Goal: Transaction & Acquisition: Purchase product/service

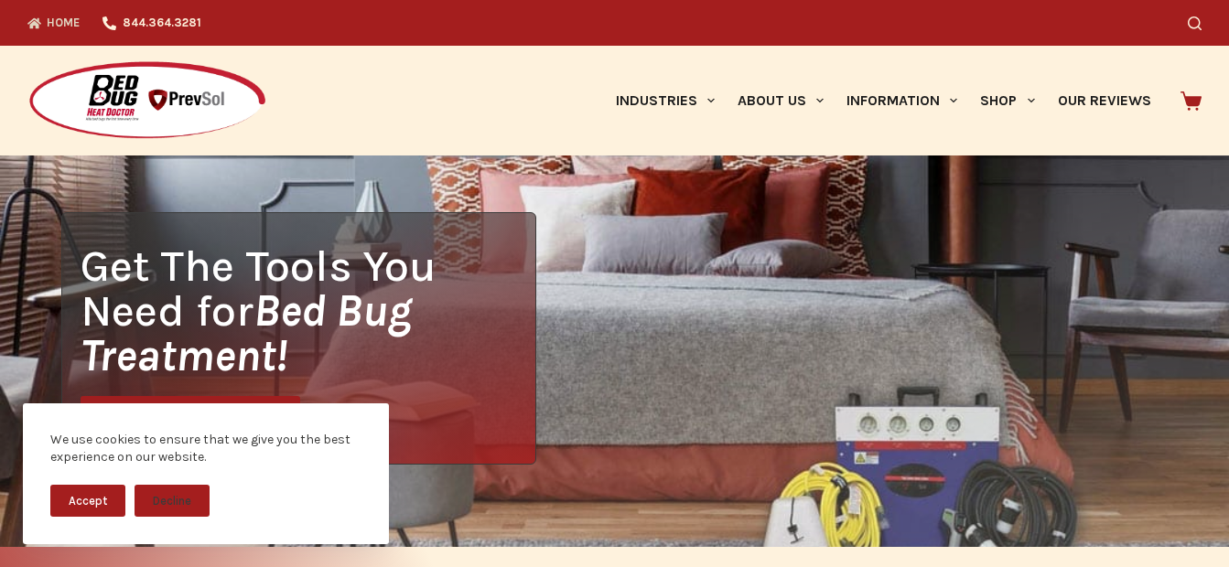
click at [91, 499] on button "Accept" at bounding box center [87, 501] width 75 height 32
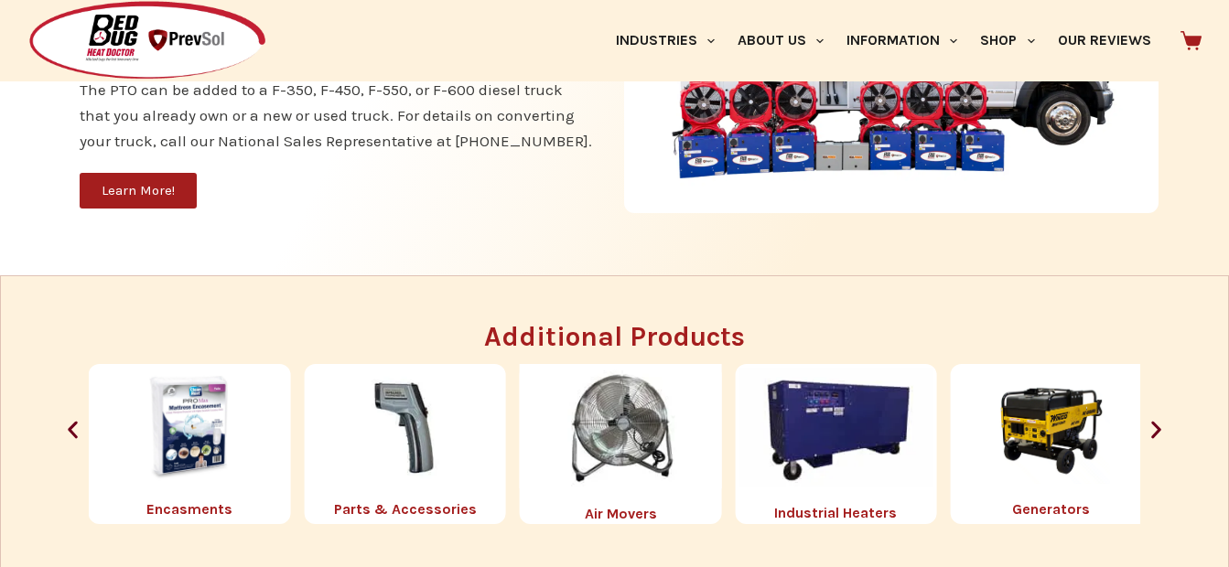
scroll to position [1867, 0]
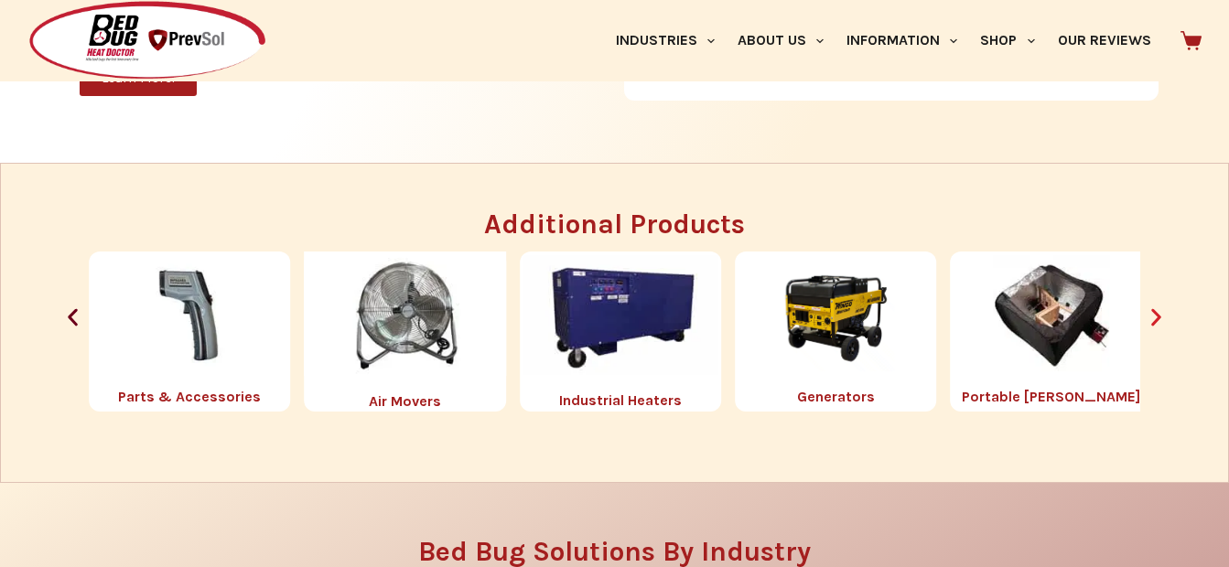
click at [1161, 307] on icon "Next slide" at bounding box center [1156, 318] width 23 height 23
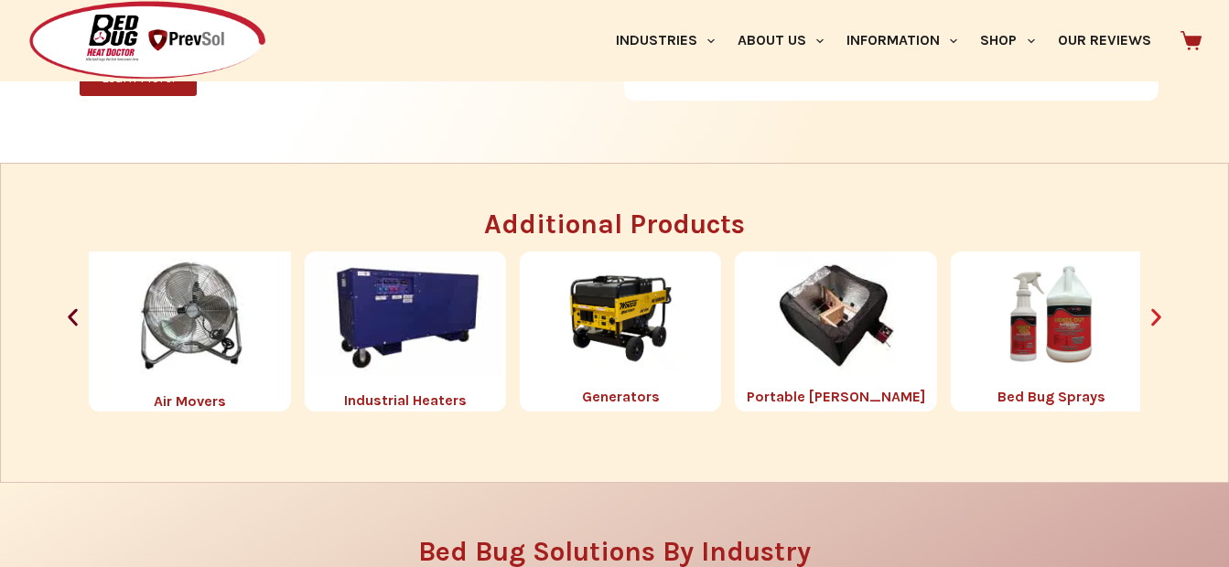
click at [1161, 309] on icon "Next slide" at bounding box center [1156, 317] width 10 height 17
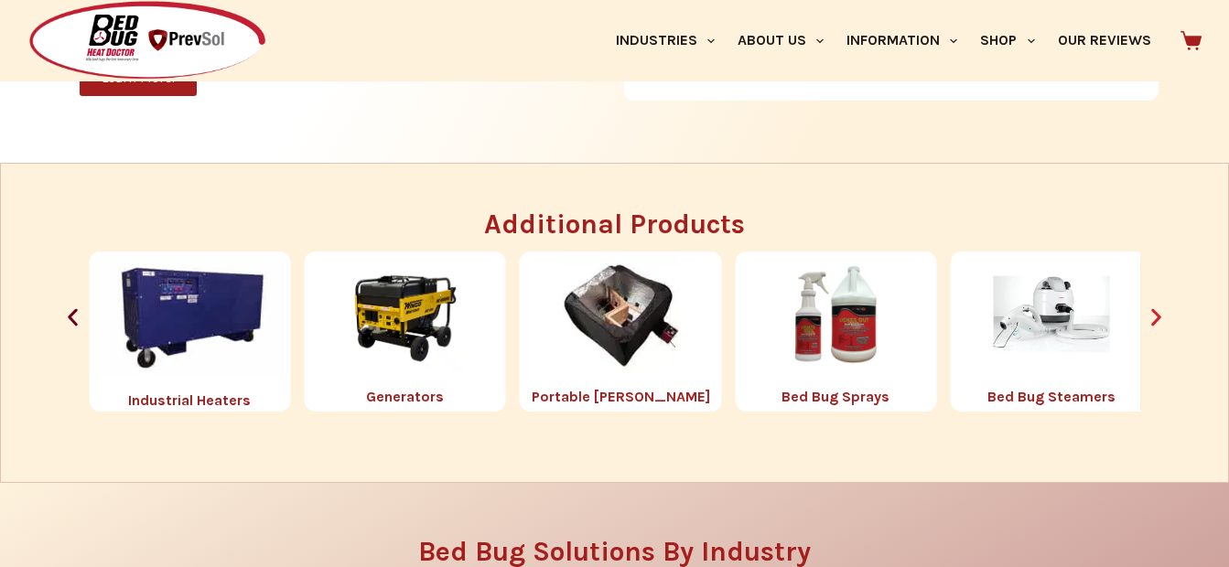
click at [1161, 309] on icon "Next slide" at bounding box center [1156, 317] width 10 height 17
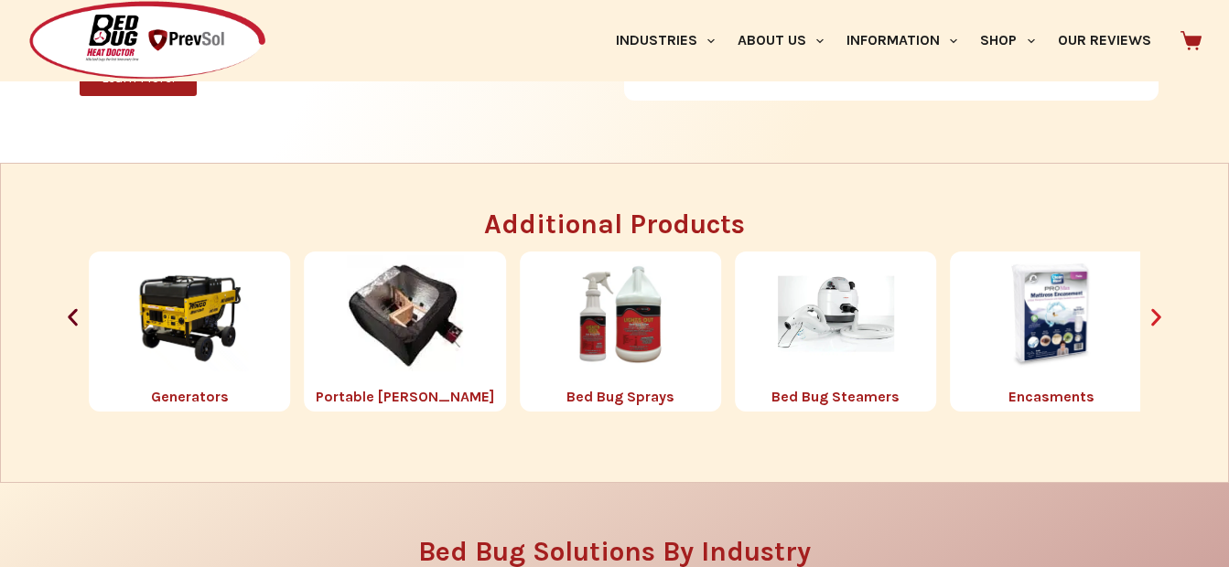
click at [1161, 309] on icon "Next slide" at bounding box center [1156, 317] width 10 height 17
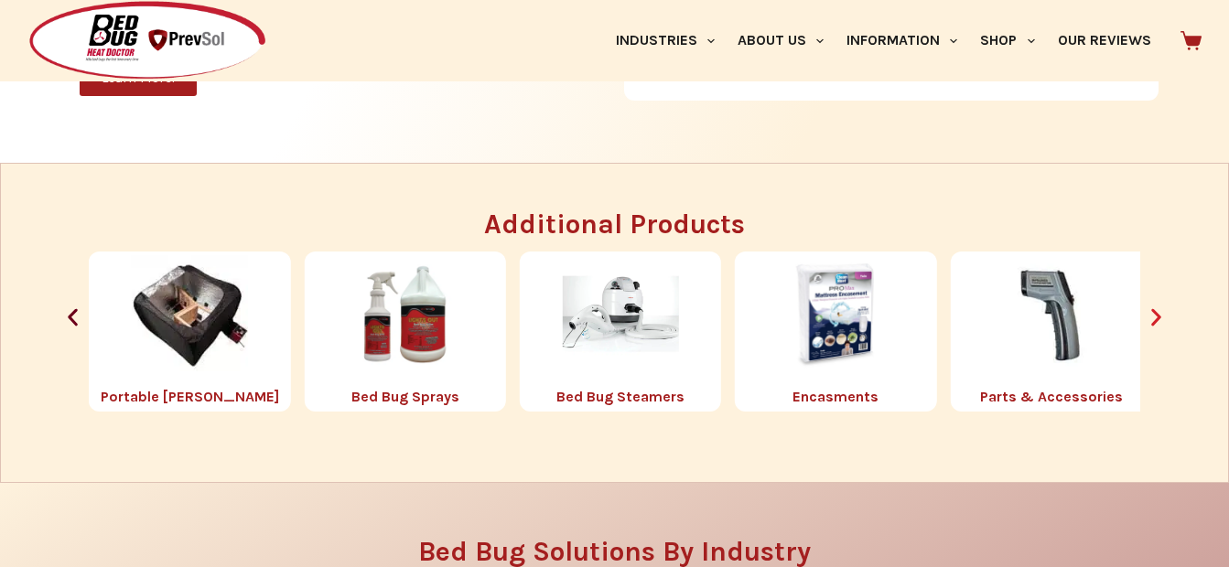
click at [1161, 310] on icon "Next slide" at bounding box center [1156, 317] width 10 height 17
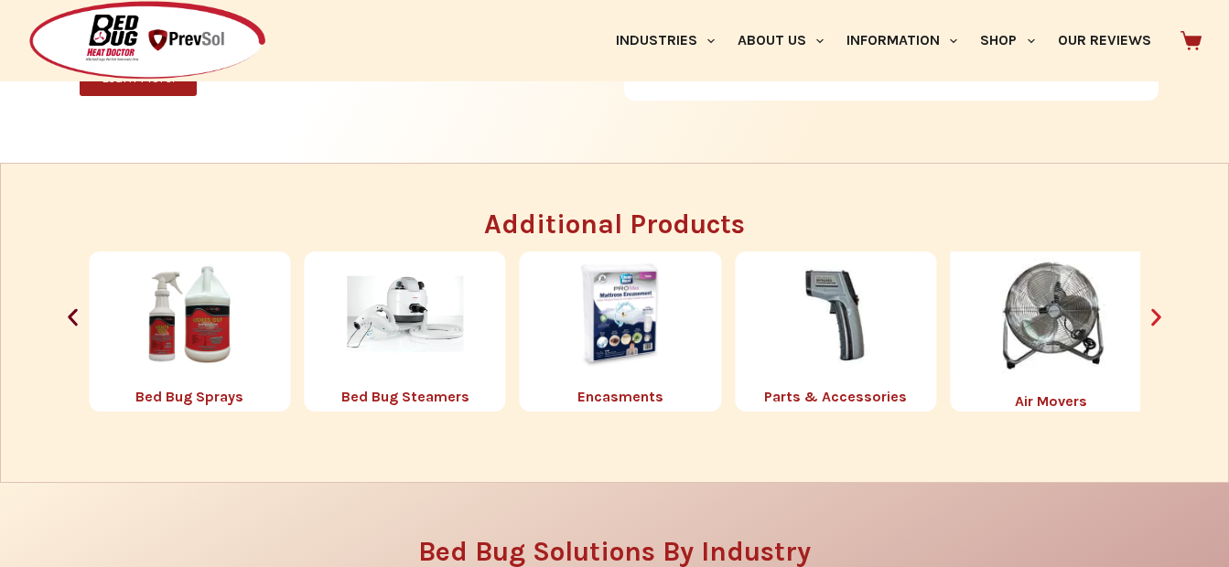
click at [1161, 310] on icon "Next slide" at bounding box center [1156, 317] width 10 height 17
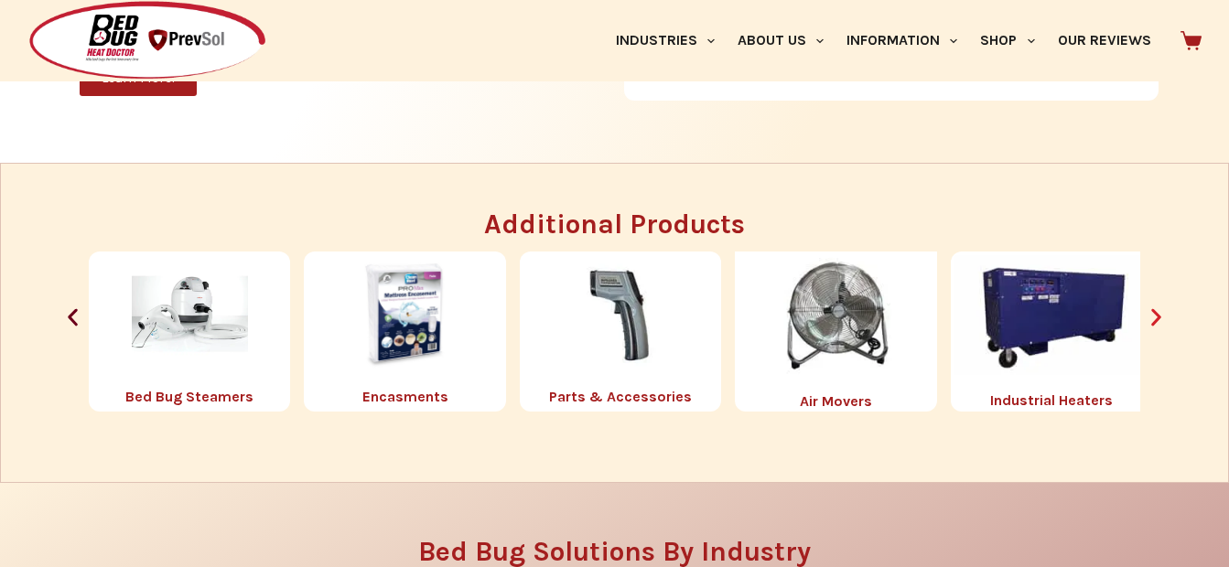
click at [1161, 310] on icon "Next slide" at bounding box center [1156, 317] width 10 height 17
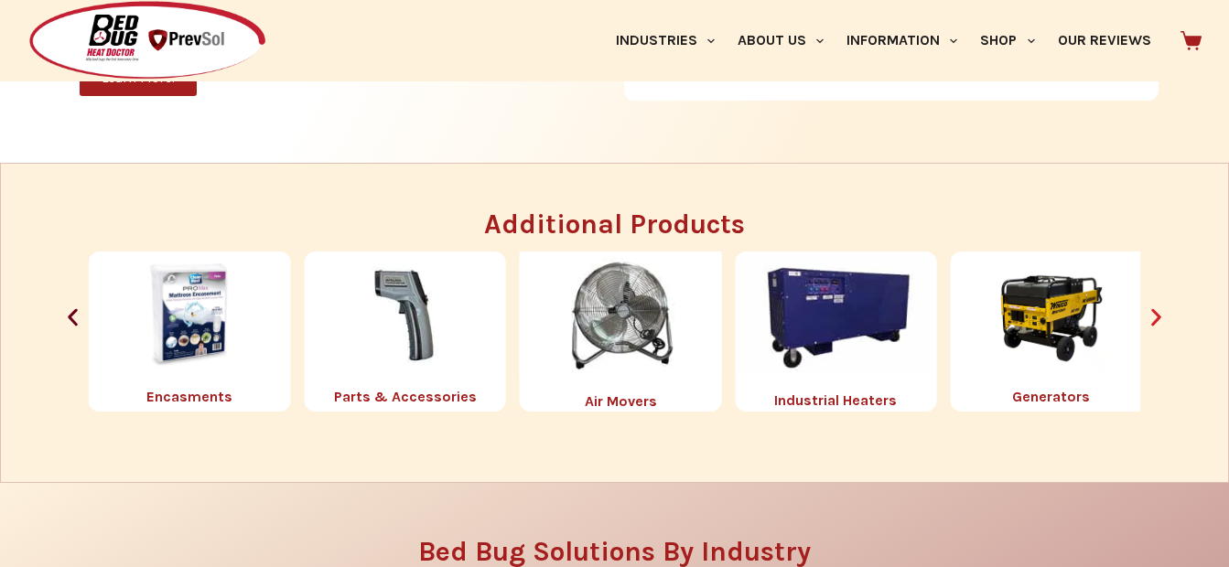
click at [1161, 310] on icon "Next slide" at bounding box center [1156, 317] width 10 height 17
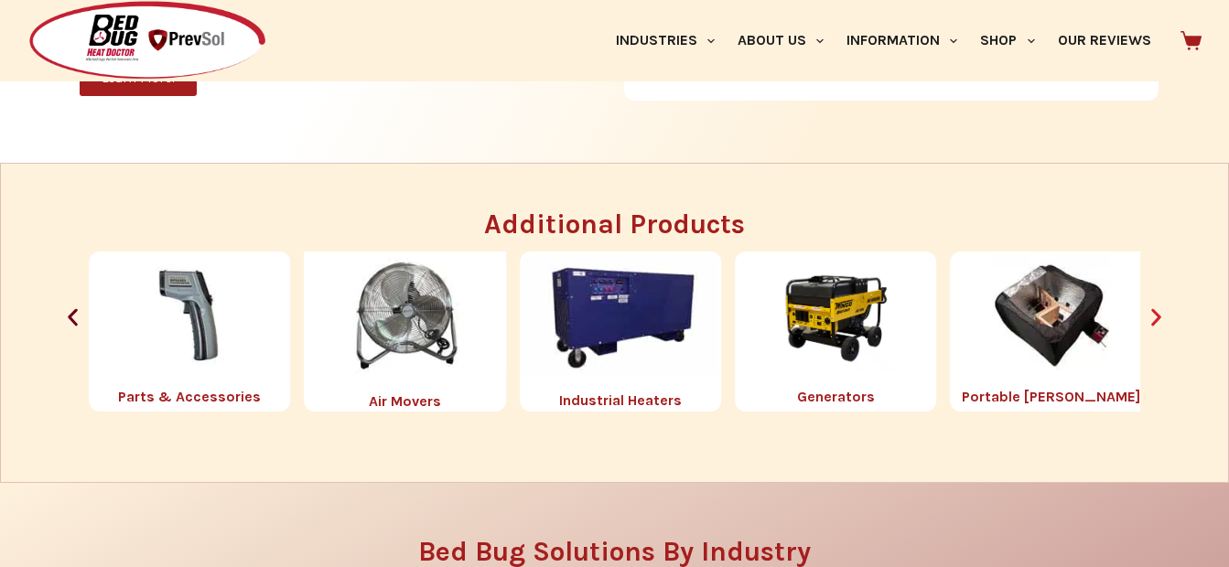
click at [1161, 310] on icon "Next slide" at bounding box center [1156, 317] width 10 height 17
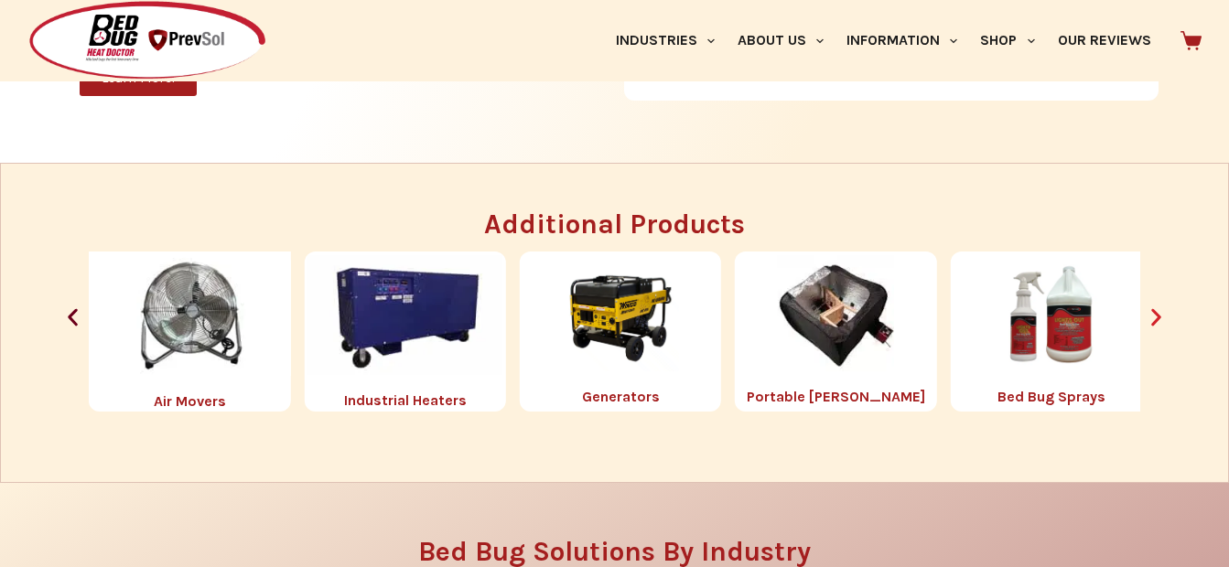
click at [1161, 310] on icon "Next slide" at bounding box center [1156, 317] width 10 height 17
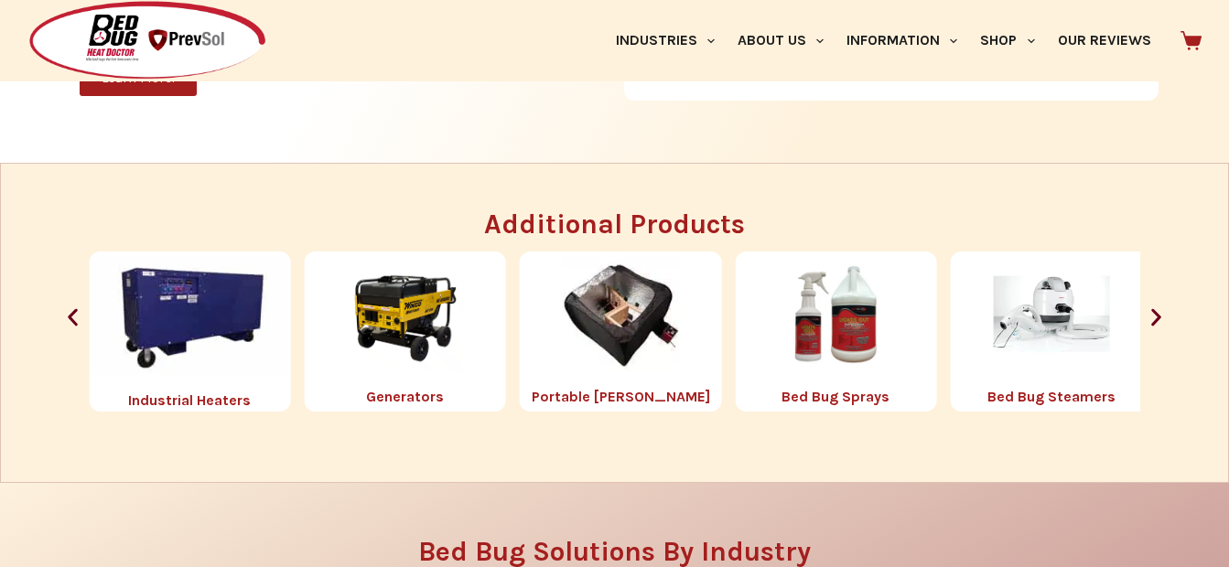
click at [800, 332] on img "5 / 8" at bounding box center [836, 313] width 116 height 116
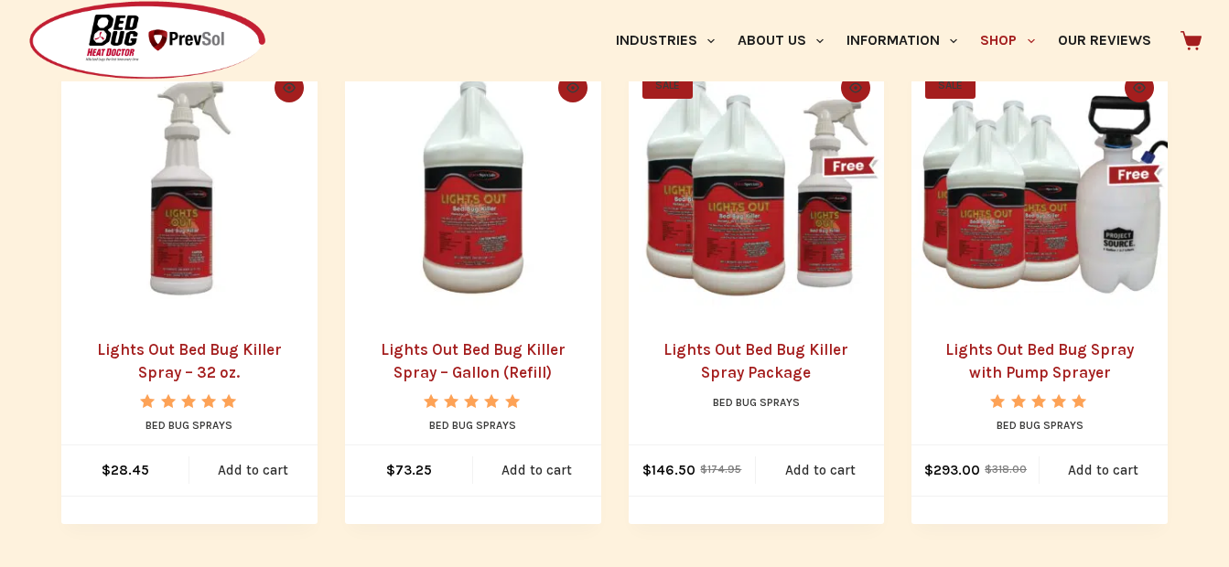
scroll to position [403, 0]
